Goal: Book appointment/travel/reservation

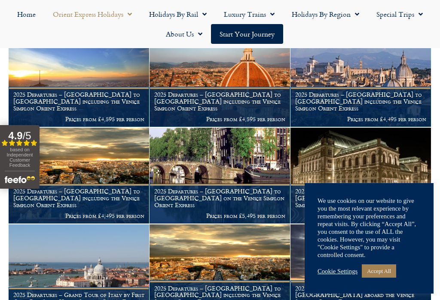
scroll to position [457, 0]
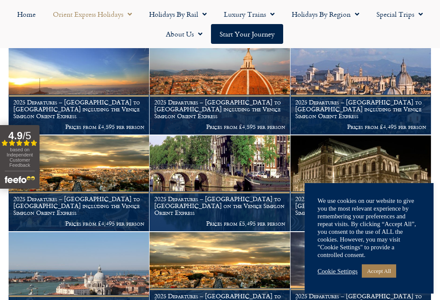
click at [390, 278] on link "Accept All" at bounding box center [379, 270] width 34 height 13
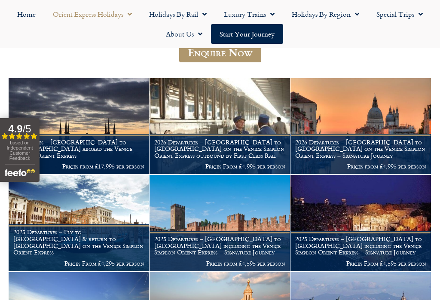
scroll to position [223, 0]
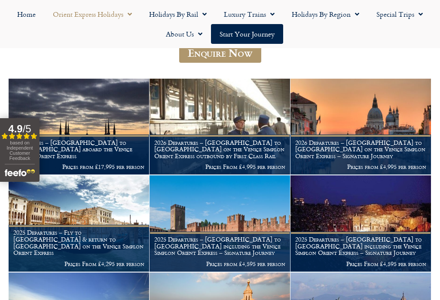
click at [253, 33] on link "Start your Journey" at bounding box center [247, 34] width 72 height 20
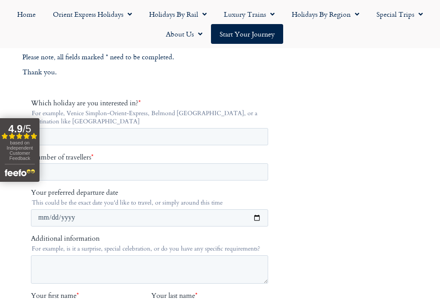
scroll to position [132, 0]
click at [61, 217] on input "Your preferred departure date" at bounding box center [149, 218] width 237 height 17
type input "**********"
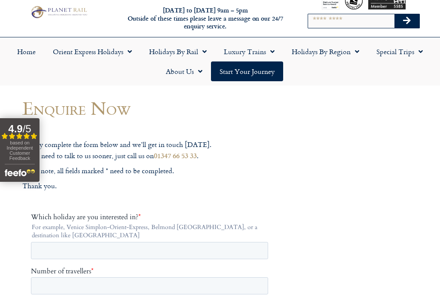
scroll to position [0, 0]
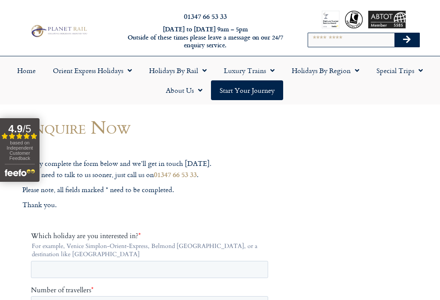
click at [24, 70] on link "Home" at bounding box center [27, 71] width 36 height 20
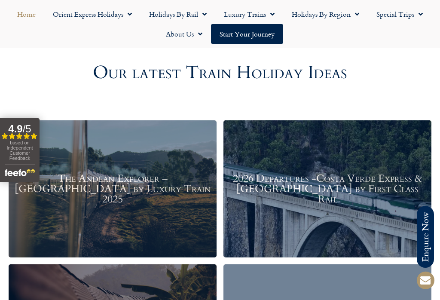
scroll to position [942, 0]
